Goal: Transaction & Acquisition: Purchase product/service

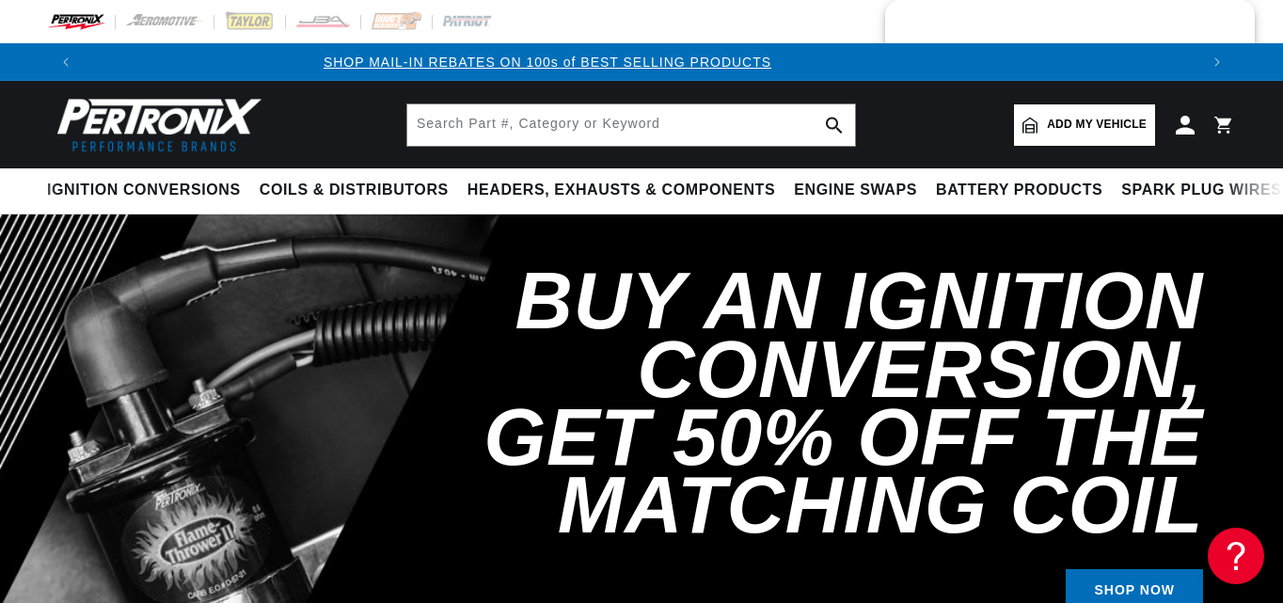
scroll to position [0, 2227]
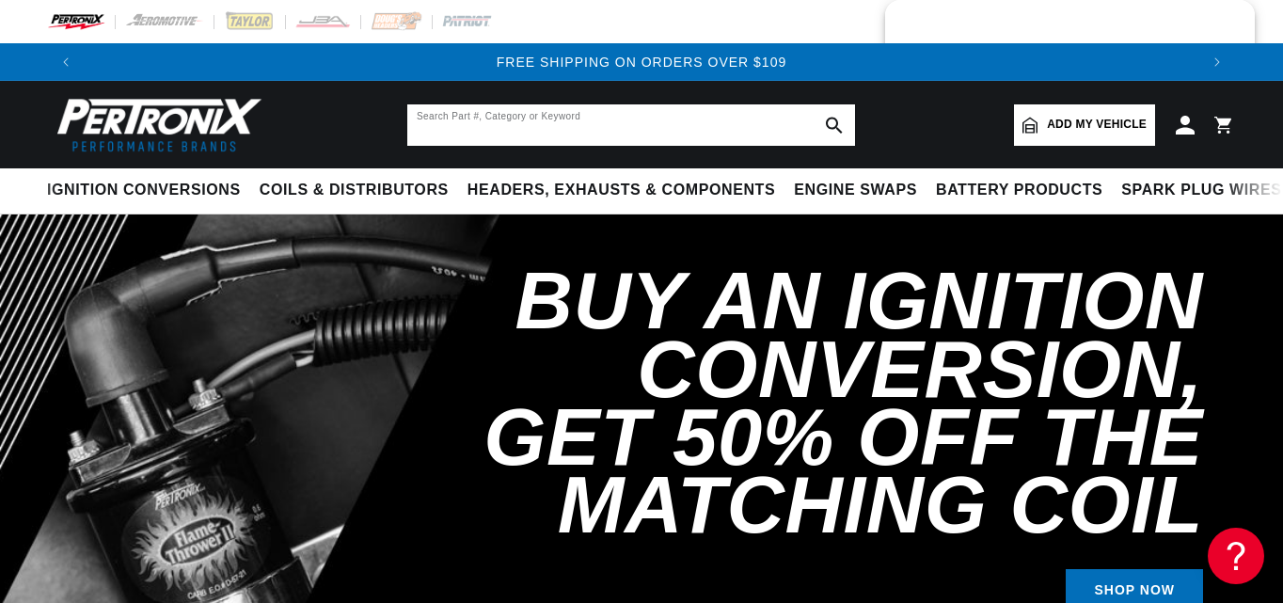
click at [476, 124] on input "text" at bounding box center [631, 124] width 448 height 41
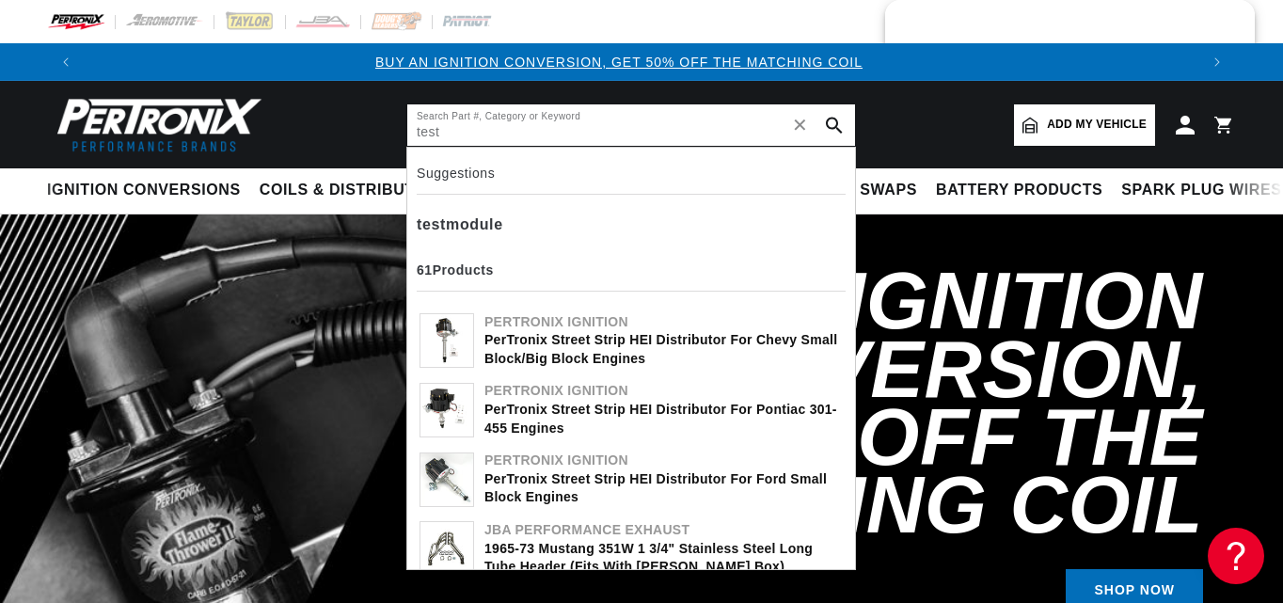
scroll to position [0, 0]
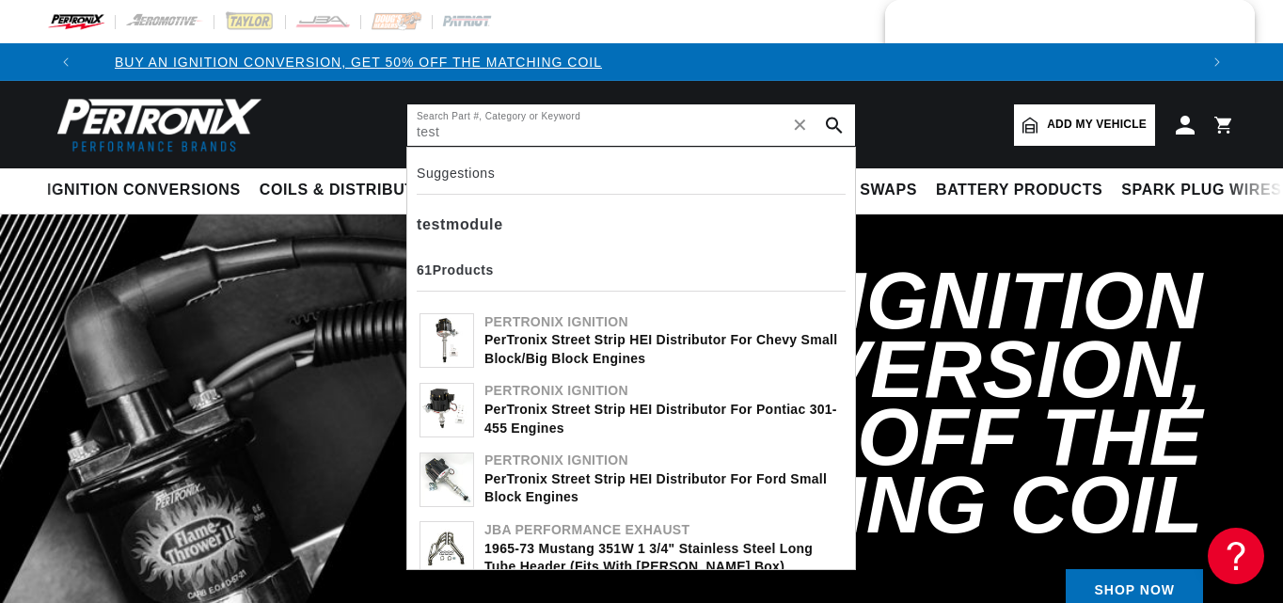
type input "test"
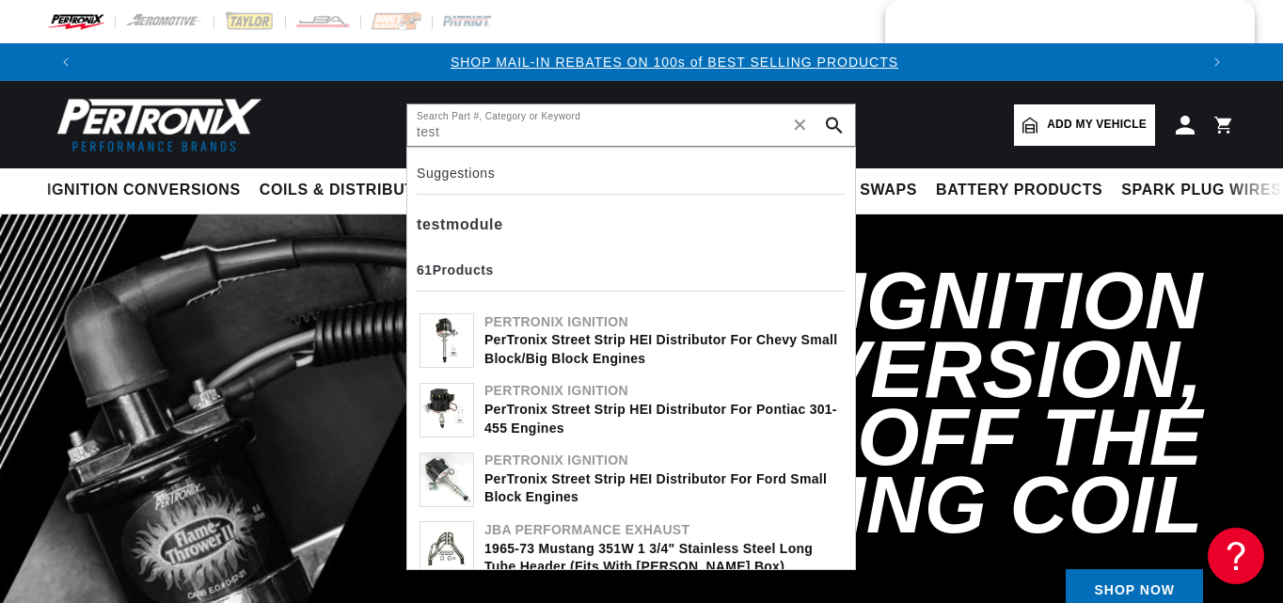
click at [540, 332] on div "PerTronix Street Strip HEI Distributor for Chevy Small Block/Big Block Engines" at bounding box center [663, 349] width 358 height 37
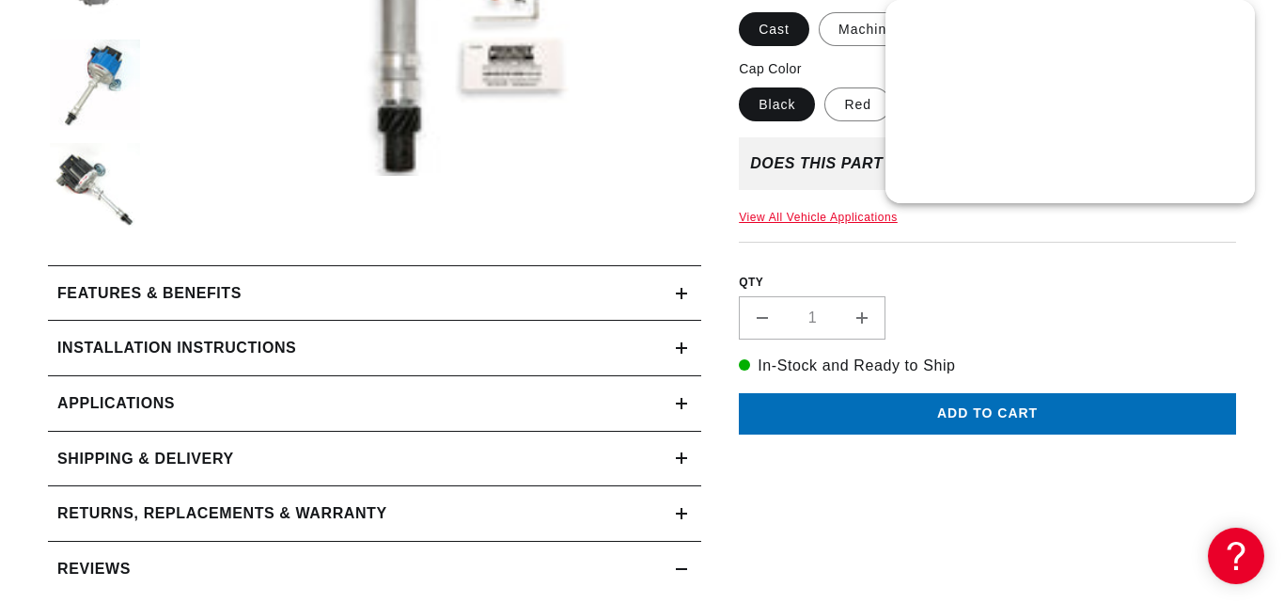
scroll to position [658, 0]
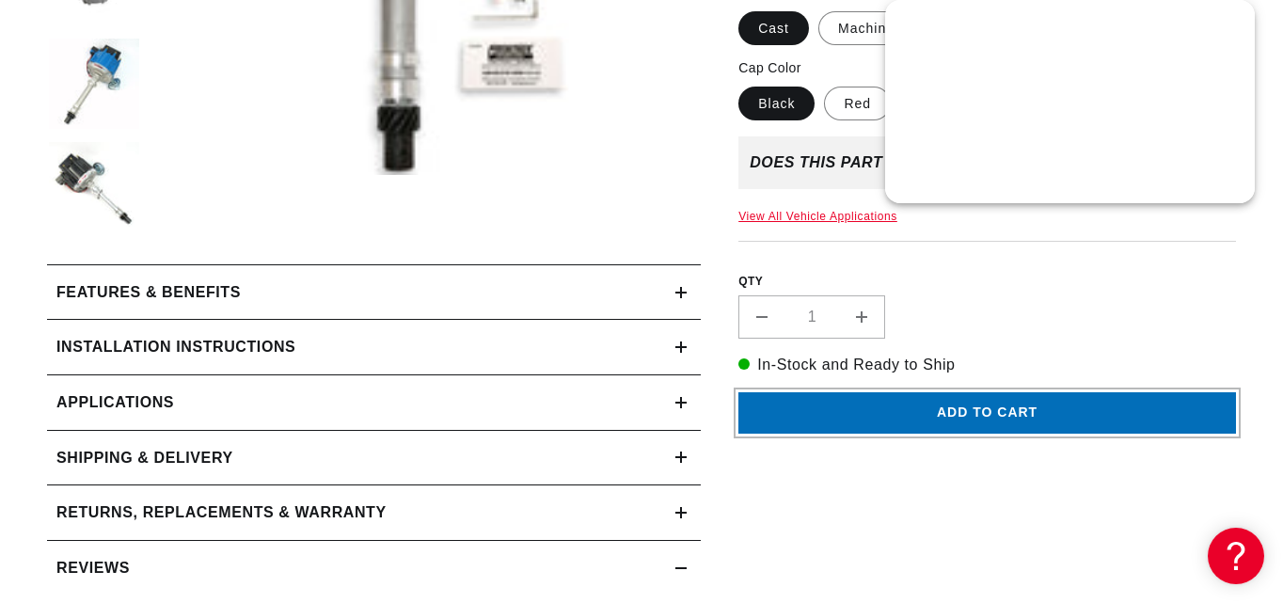
click at [827, 392] on button "Add to cart" at bounding box center [986, 413] width 497 height 42
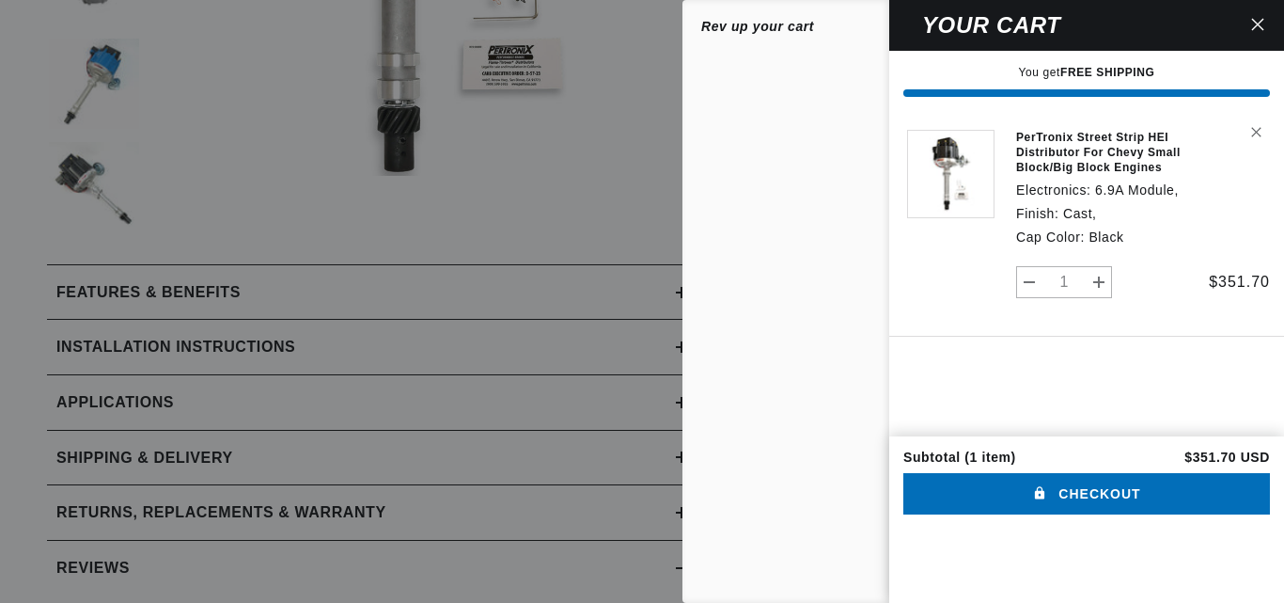
scroll to position [0, 0]
click at [1075, 515] on button "Checkout" at bounding box center [1087, 494] width 367 height 42
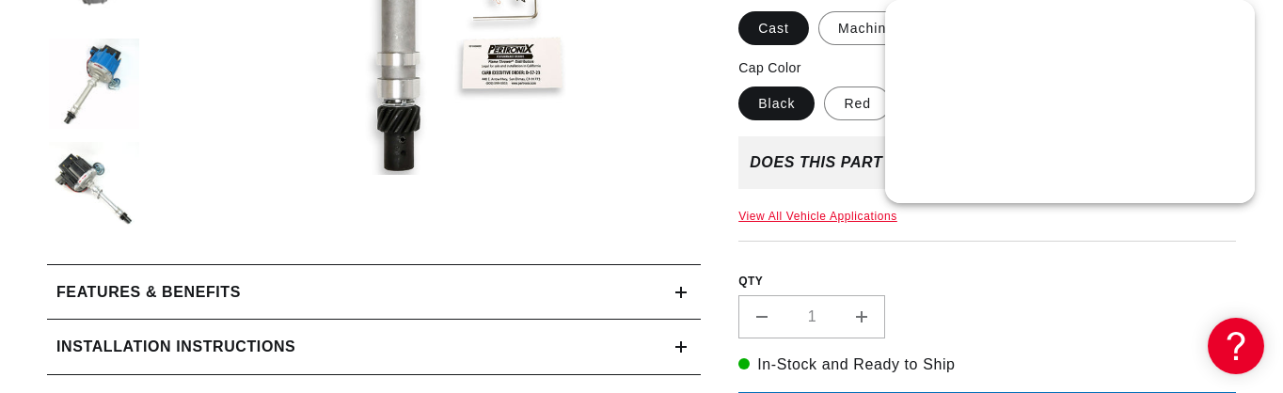
scroll to position [0, 2227]
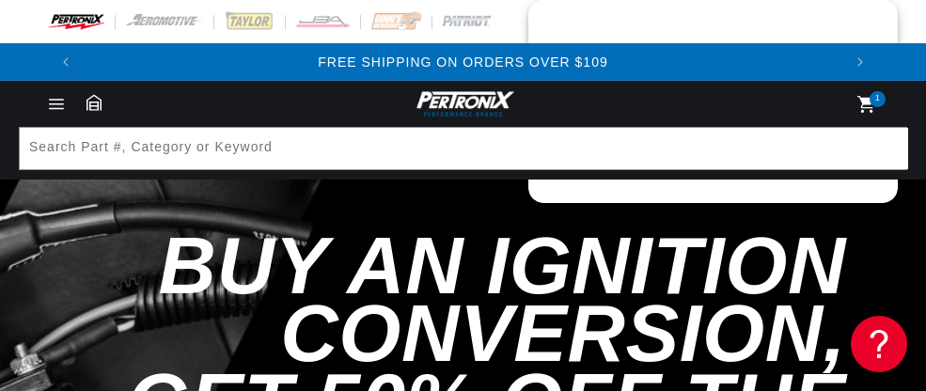
scroll to position [0, 1514]
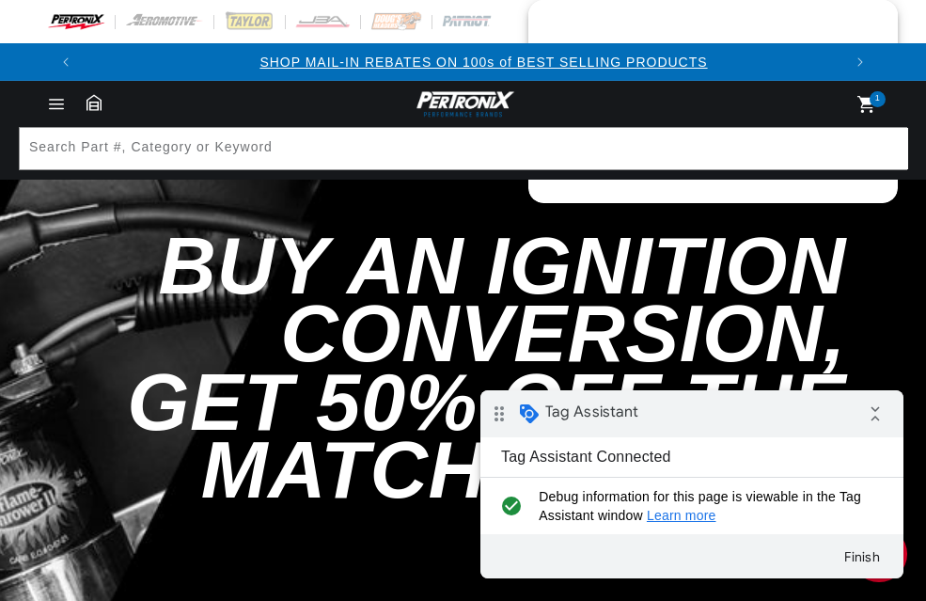
scroll to position [0, 757]
